Goal: Task Accomplishment & Management: Use online tool/utility

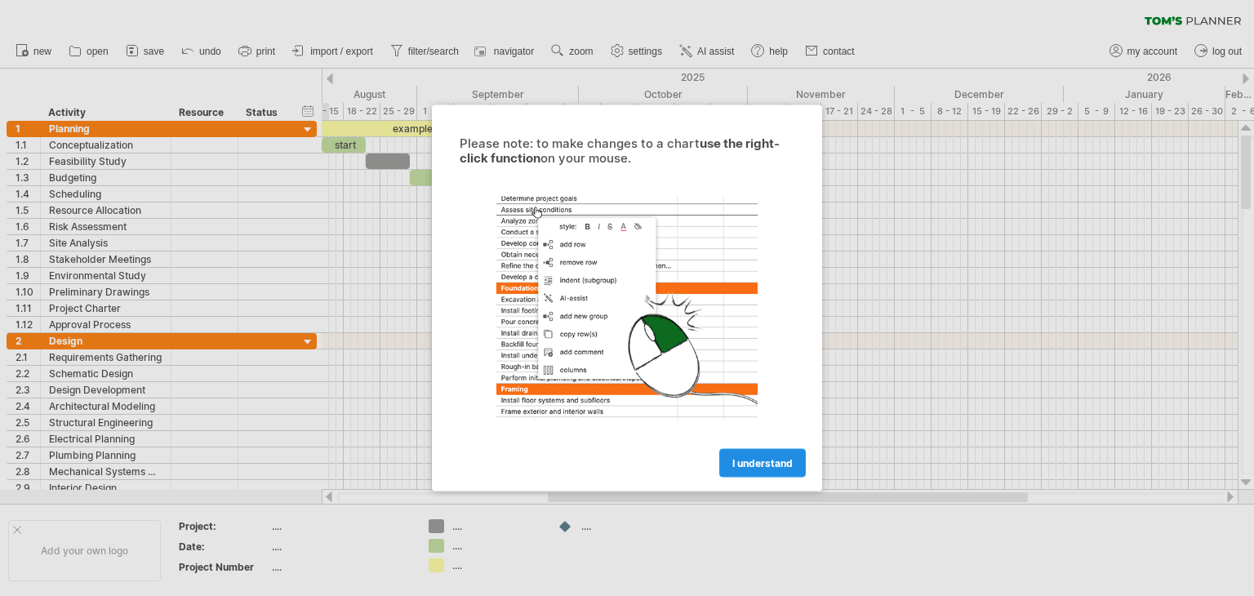
click at [744, 467] on span "I understand" at bounding box center [762, 463] width 60 height 12
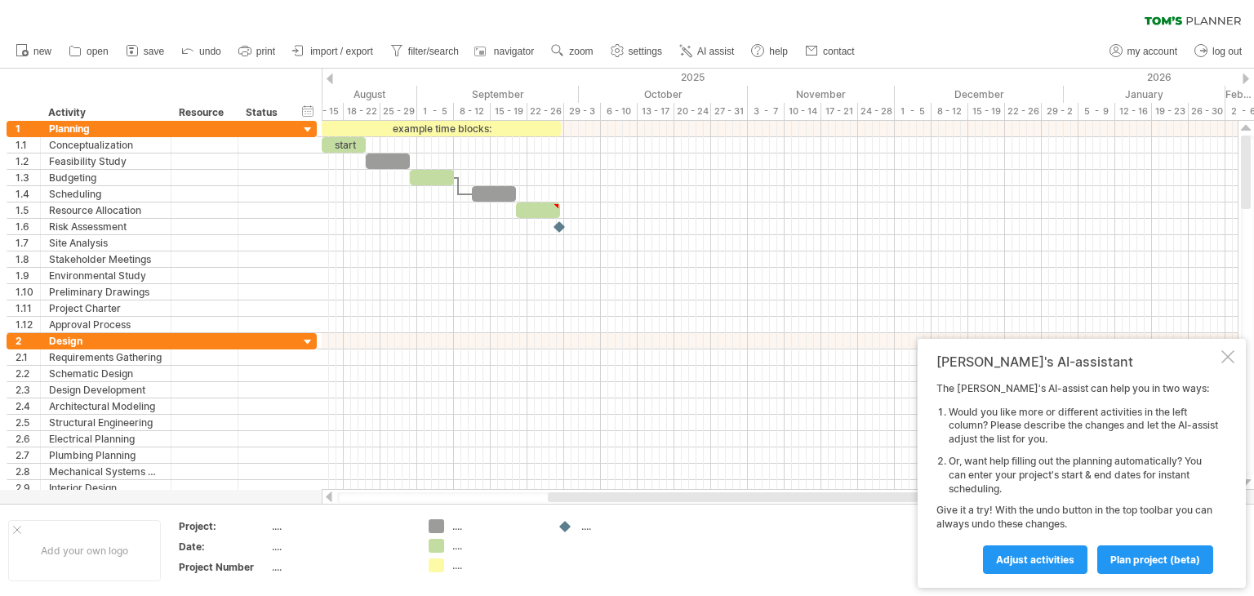
click at [338, 66] on ul "new open" at bounding box center [434, 51] width 854 height 34
click at [340, 60] on link "import / export" at bounding box center [333, 51] width 90 height 21
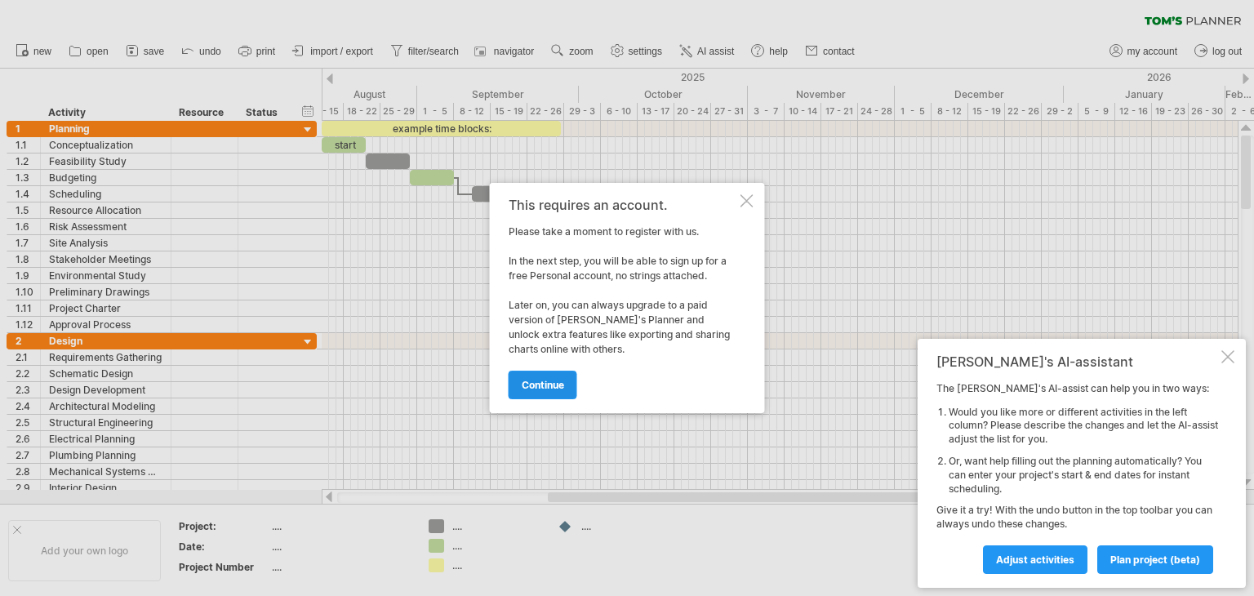
click at [539, 383] on span "continue" at bounding box center [543, 385] width 42 height 12
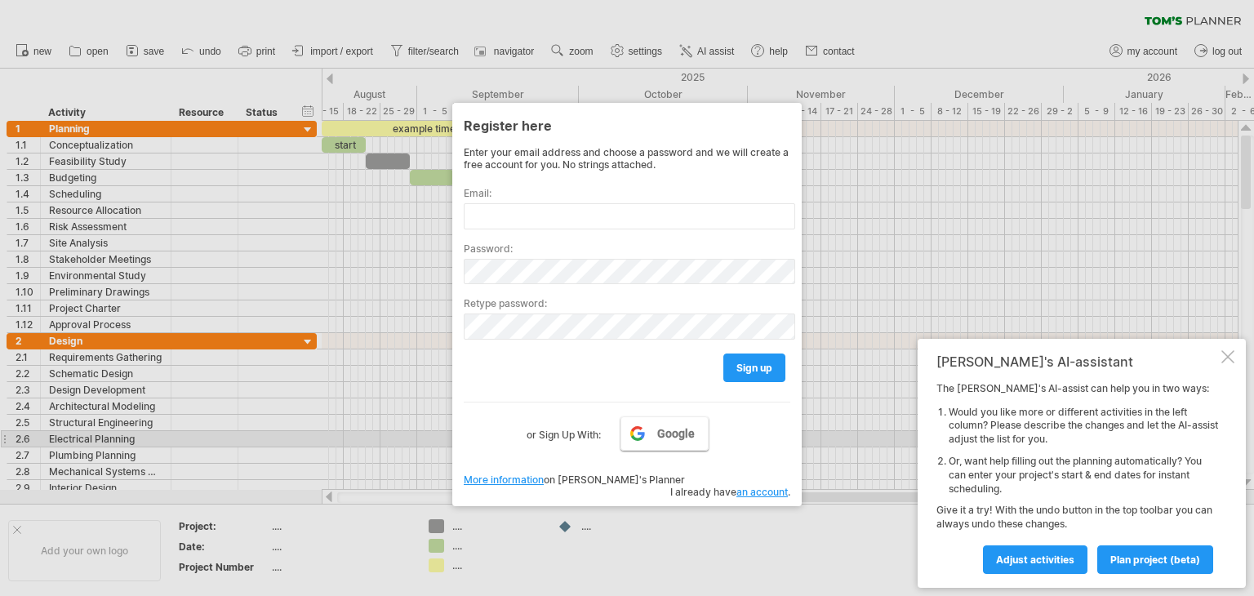
click at [645, 432] on link "Google" at bounding box center [664, 433] width 88 height 34
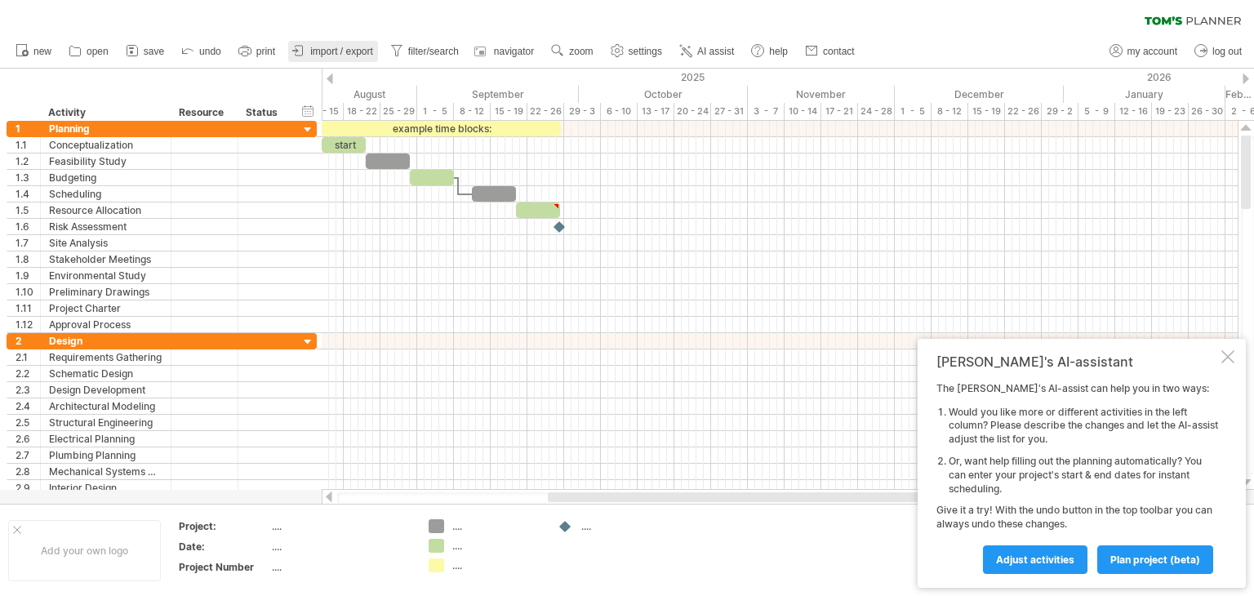
click at [352, 46] on span "import / export" at bounding box center [341, 51] width 63 height 11
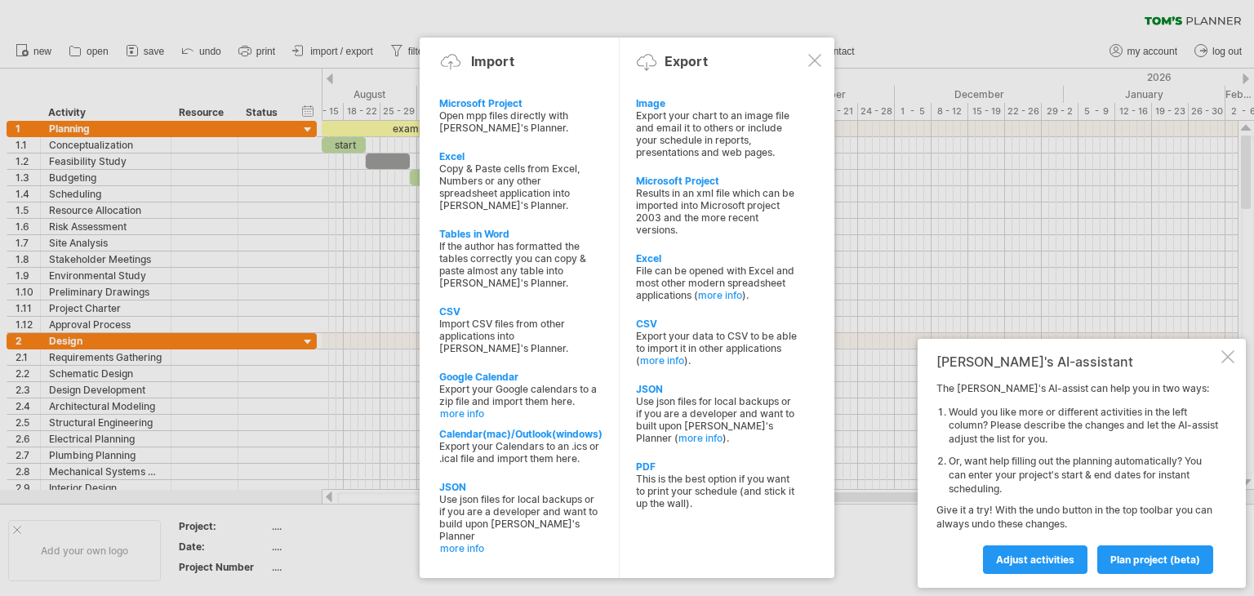
click at [509, 180] on div "Copy & Paste cells from Excel, Numbers or any other spreadsheet application int…" at bounding box center [520, 186] width 162 height 49
type textarea "**********"
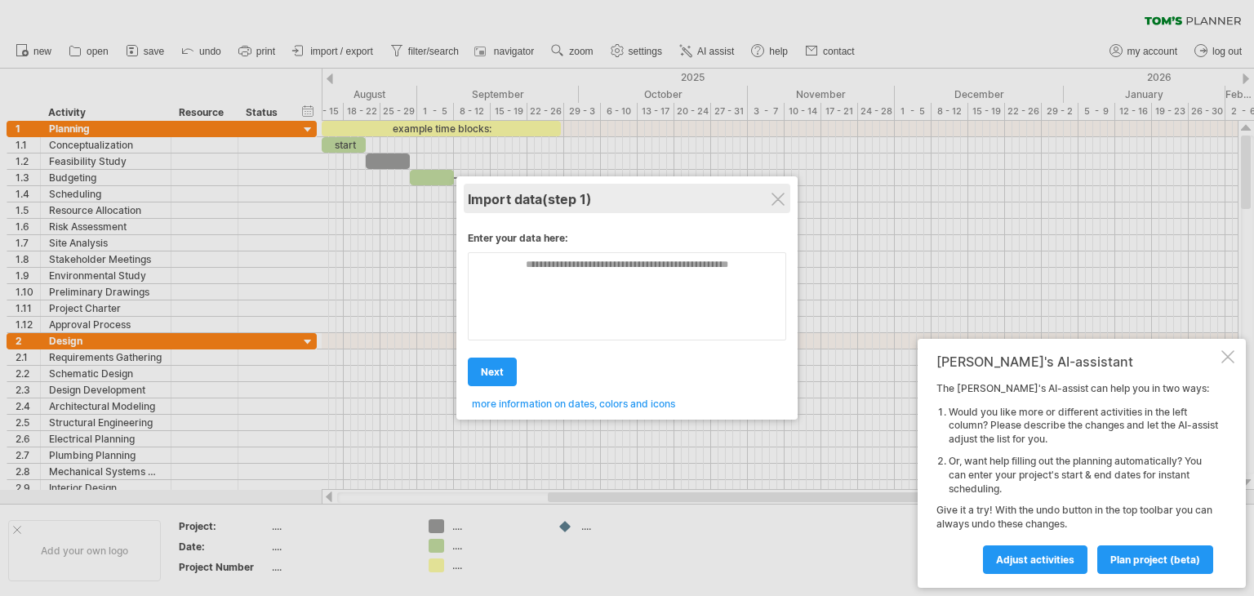
click at [766, 208] on div "Import data (step 1)" at bounding box center [627, 198] width 318 height 29
drag, startPoint x: 805, startPoint y: 207, endPoint x: 792, endPoint y: 207, distance: 13.1
click at [803, 207] on div at bounding box center [627, 298] width 1254 height 596
click at [791, 207] on div at bounding box center [780, 210] width 916 height 16
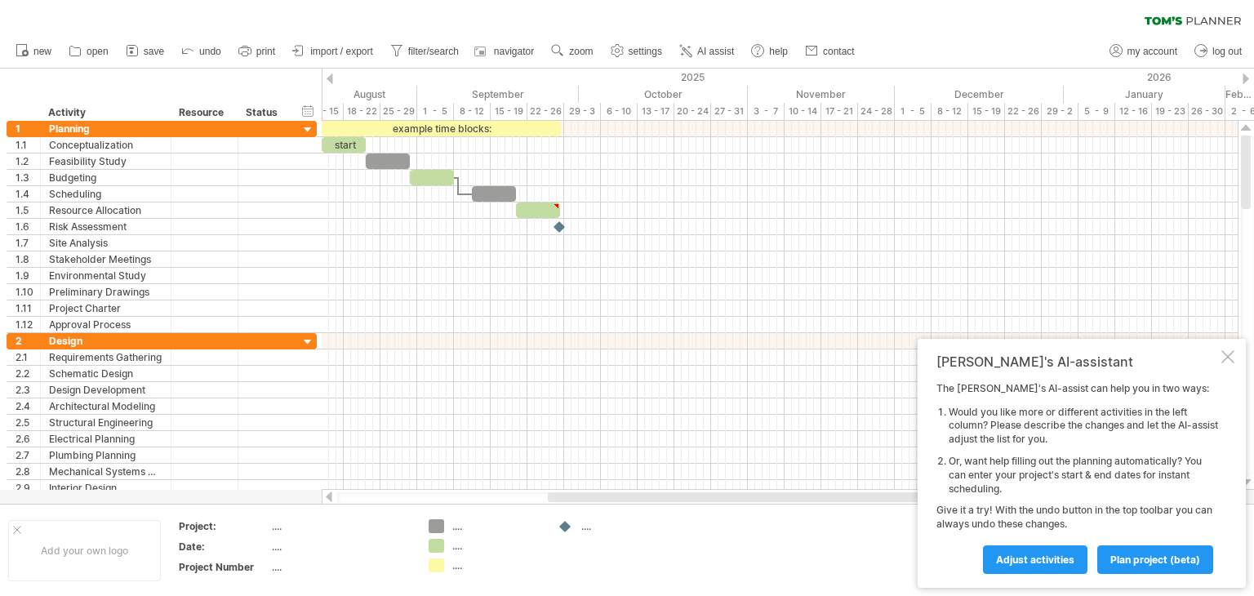
click at [318, 31] on div "clear filter reapply filter" at bounding box center [627, 17] width 1254 height 34
click at [327, 47] on span "import / export" at bounding box center [341, 51] width 63 height 11
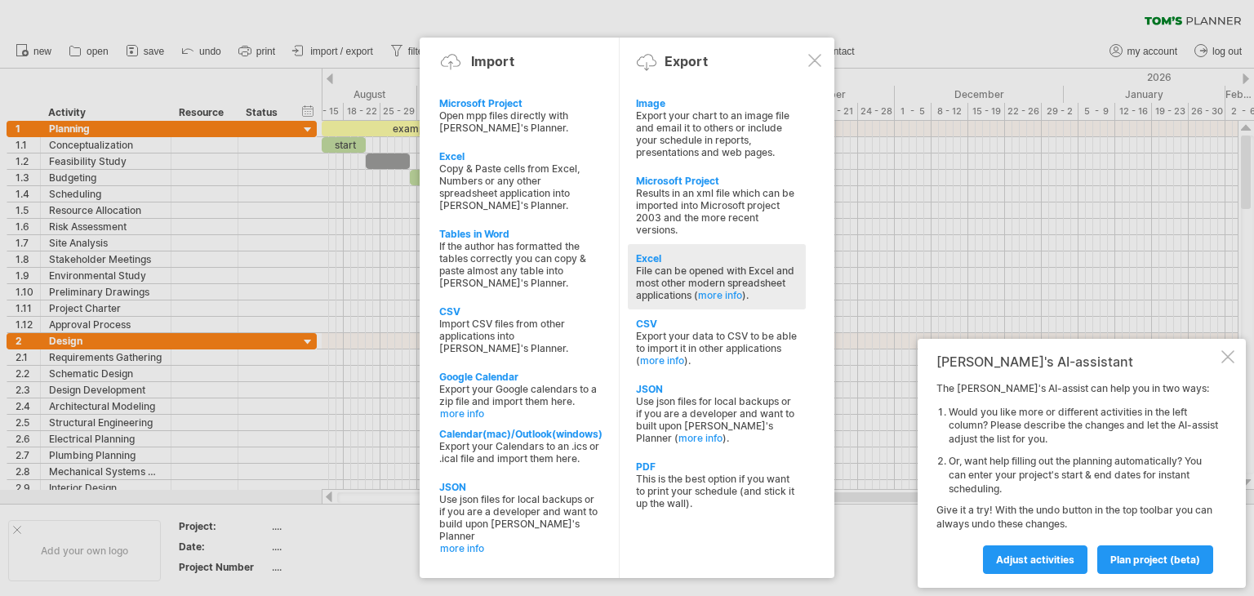
click at [761, 260] on div "Excel" at bounding box center [717, 258] width 162 height 12
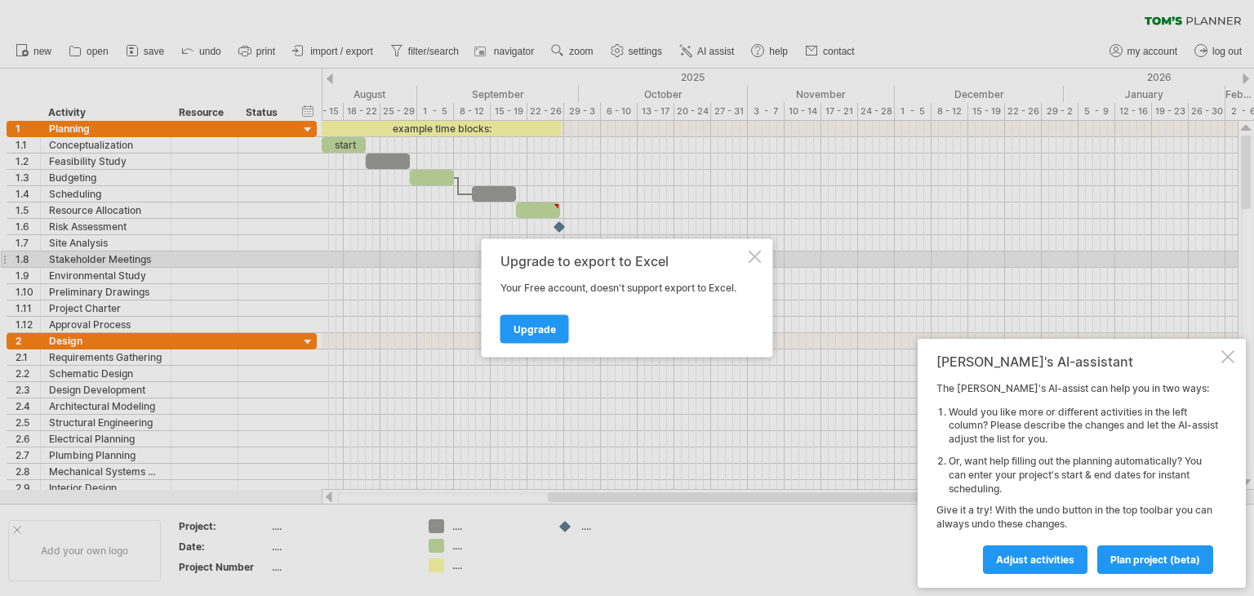
drag, startPoint x: 754, startPoint y: 263, endPoint x: 726, endPoint y: 255, distance: 28.7
click at [753, 263] on div "Upgrade to export to Excel Your Free account, doesn't support export to Excel. …" at bounding box center [627, 298] width 291 height 118
click at [749, 255] on div at bounding box center [755, 257] width 13 height 13
